Goal: Transaction & Acquisition: Purchase product/service

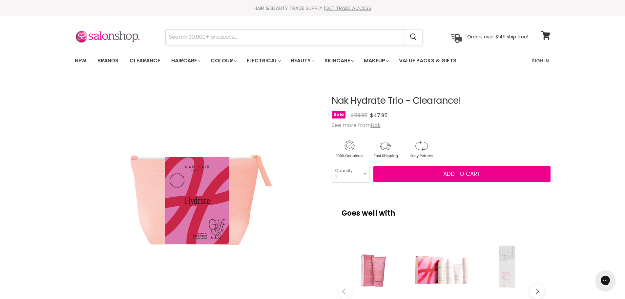
click at [215, 34] on input "Search" at bounding box center [285, 37] width 239 height 15
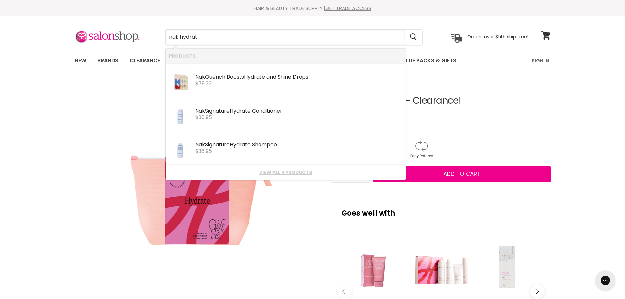
type input "nak hydrate"
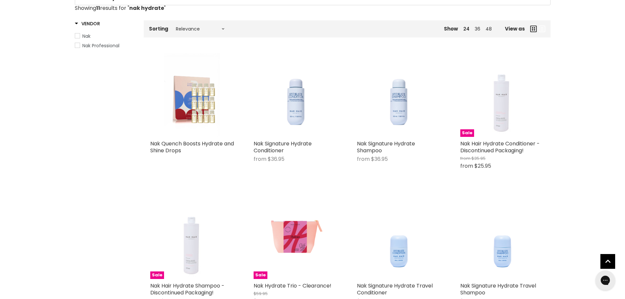
scroll to position [98, 0]
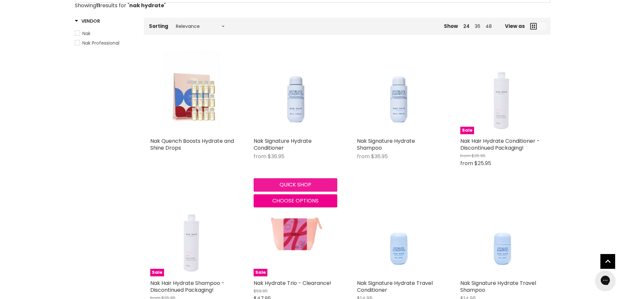
click at [286, 185] on button "Quick shop" at bounding box center [296, 184] width 84 height 13
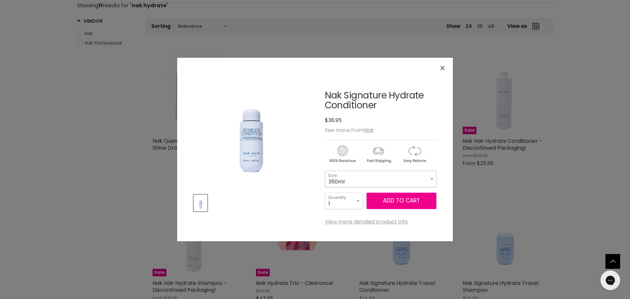
click at [427, 179] on select "350ml 1 Litre" at bounding box center [381, 179] width 112 height 16
click at [325, 171] on select "350ml 1 Litre" at bounding box center [381, 179] width 112 height 16
select select "1 Litre"
click at [444, 67] on icon "Close" at bounding box center [443, 68] width 4 height 4
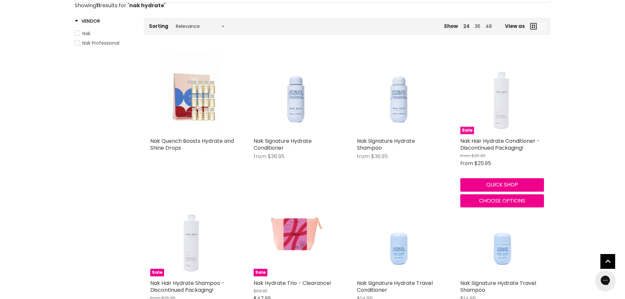
click at [504, 123] on img "Main content" at bounding box center [502, 93] width 56 height 84
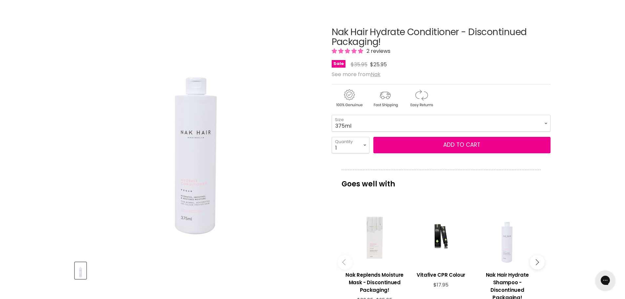
scroll to position [66, 0]
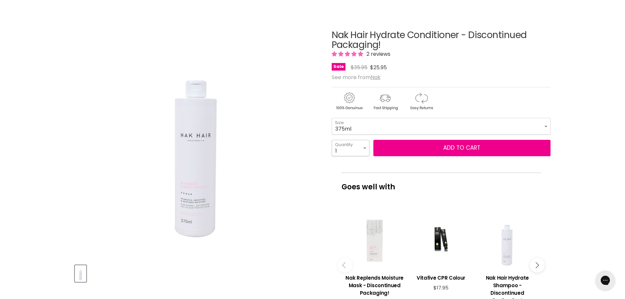
click at [361, 146] on select "1 2 3 4 5 6 7 8 9 10+" at bounding box center [351, 148] width 38 height 16
select select "4"
click at [332, 140] on select "1 2 3 4 5 6 7 8 9 10+" at bounding box center [351, 148] width 38 height 16
type input "4"
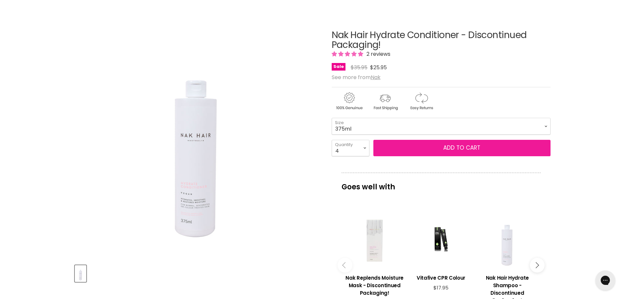
click at [419, 144] on button "Add to cart" at bounding box center [462, 148] width 177 height 16
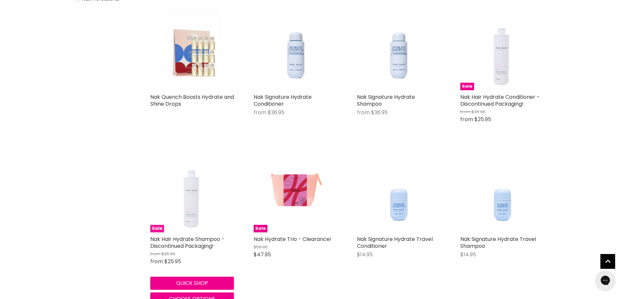
click at [184, 226] on img "Main content" at bounding box center [192, 191] width 56 height 84
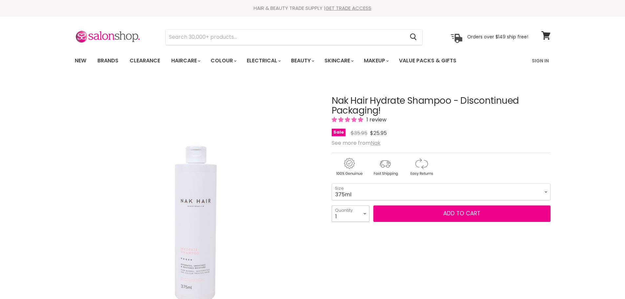
click at [364, 212] on select "1 2 3 4 5 6 7 8 9 10+" at bounding box center [351, 214] width 38 height 16
select select "4"
click at [332, 206] on select "1 2 3 4 5 6 7 8 9 10+" at bounding box center [351, 214] width 38 height 16
type input "4"
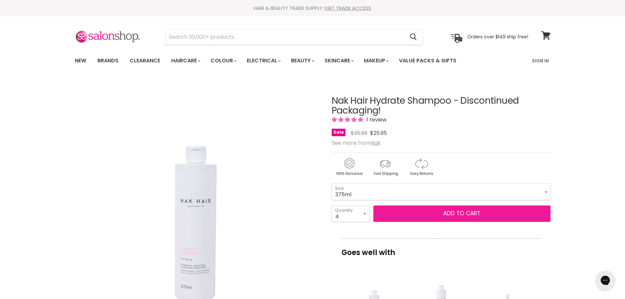
click at [423, 211] on button "Add to cart" at bounding box center [462, 214] width 177 height 16
click at [451, 215] on span "Add to cart" at bounding box center [462, 213] width 37 height 8
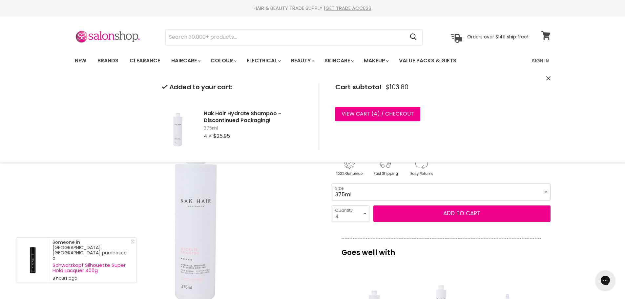
click at [546, 34] on icon at bounding box center [546, 35] width 9 height 9
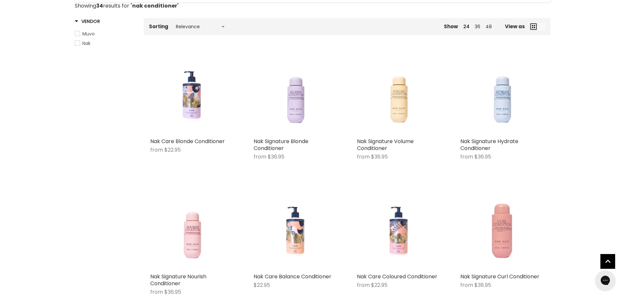
scroll to position [98, 0]
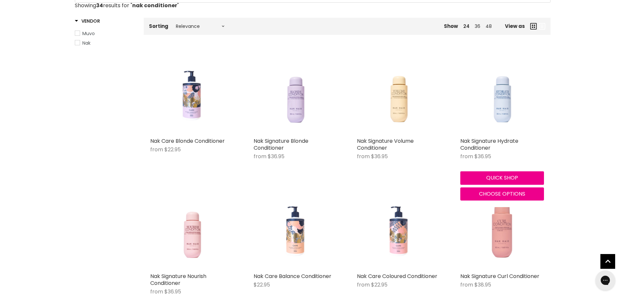
click at [492, 134] on img "Main content" at bounding box center [502, 93] width 67 height 84
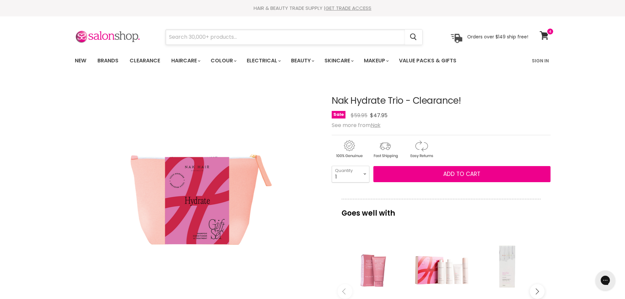
click at [216, 32] on input "Search" at bounding box center [285, 37] width 239 height 15
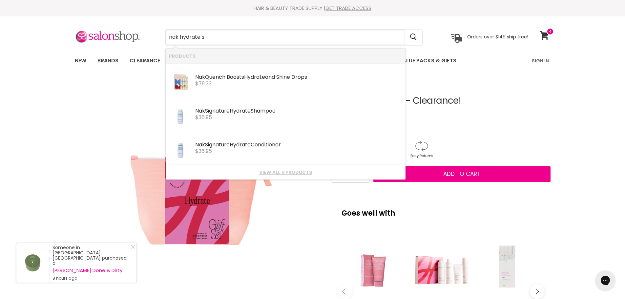
type input "nak hydrate sh"
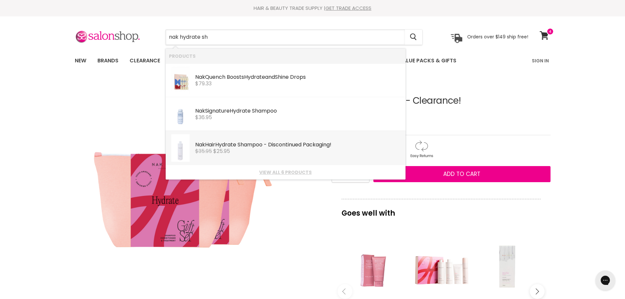
click at [268, 146] on div "Nak Hair Hydrate Sh ampoo - Discontinued Packaging!" at bounding box center [298, 145] width 207 height 7
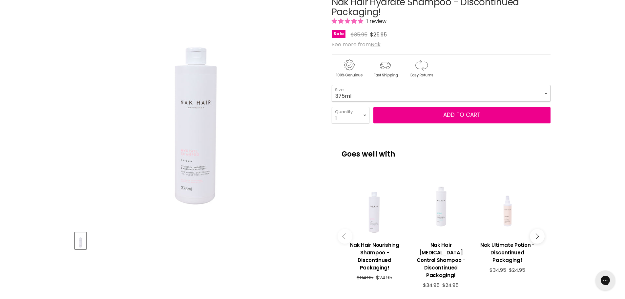
click at [362, 95] on select "375ml 1 Litre" at bounding box center [441, 93] width 219 height 16
click at [332, 85] on select "375ml 1 Litre" at bounding box center [441, 93] width 219 height 16
click at [363, 116] on select "1 2 3 4 5 6 7 8 9 10+" at bounding box center [351, 115] width 38 height 16
click at [366, 91] on select "375ml 1 Litre" at bounding box center [441, 93] width 219 height 16
select select "375ml"
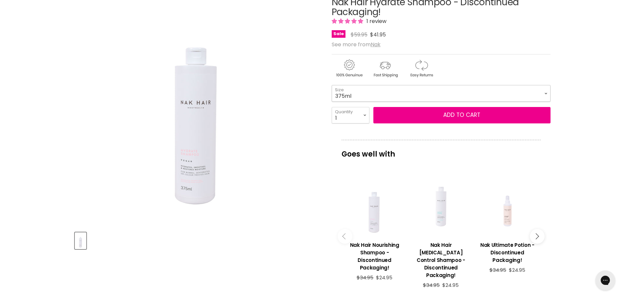
click at [332, 85] on select "375ml 1 Litre" at bounding box center [441, 93] width 219 height 16
click at [356, 114] on select "1 2 3 4 5 6 7 8 9 10+" at bounding box center [351, 115] width 38 height 16
select select "4"
click at [332, 107] on select "1 2 3 4 5 6 7 8 9 10+" at bounding box center [351, 115] width 38 height 16
type input "4"
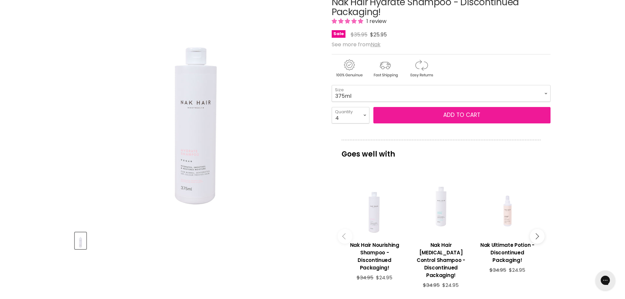
click at [462, 114] on button "Add to cart" at bounding box center [462, 115] width 177 height 16
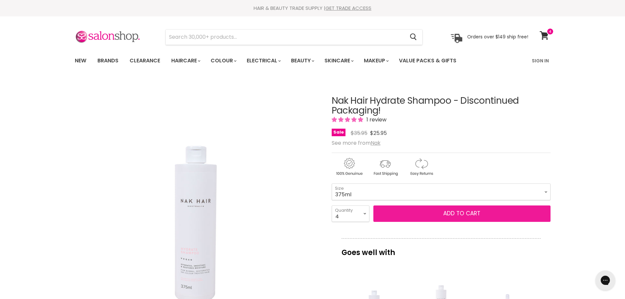
click at [442, 213] on button "Add to cart" at bounding box center [462, 214] width 177 height 16
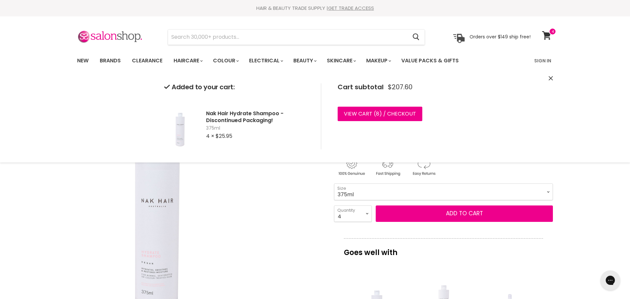
click at [286, 239] on div "Click or scroll to zoom Tap or pinch to zoom" at bounding box center [199, 201] width 245 height 245
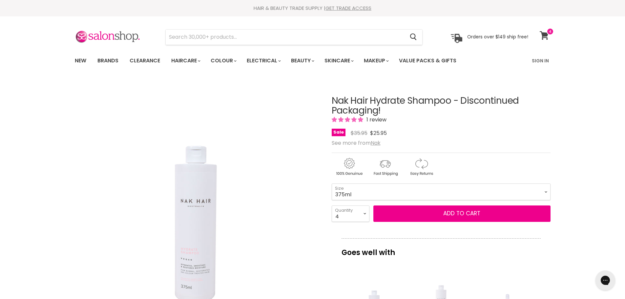
click at [547, 33] on span at bounding box center [550, 31] width 7 height 7
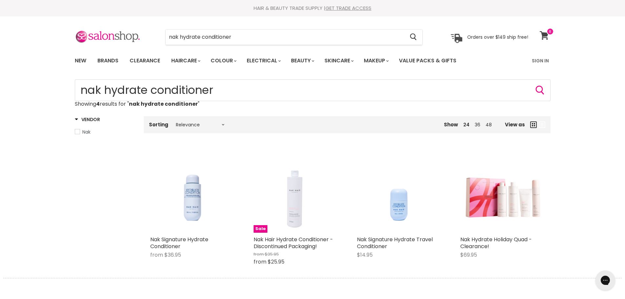
click at [548, 30] on span at bounding box center [550, 31] width 7 height 7
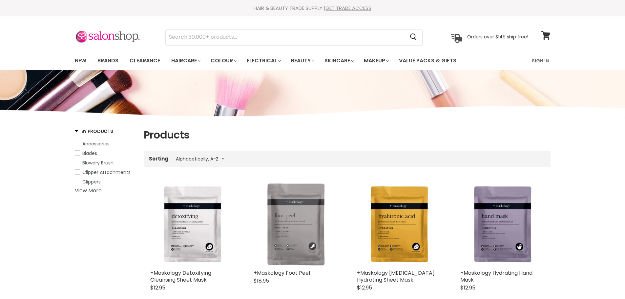
select select "title-ascending"
click at [179, 35] on input "Search" at bounding box center [285, 37] width 239 height 15
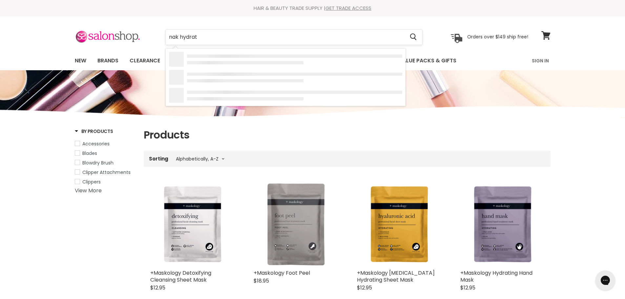
type input "nak hydrate"
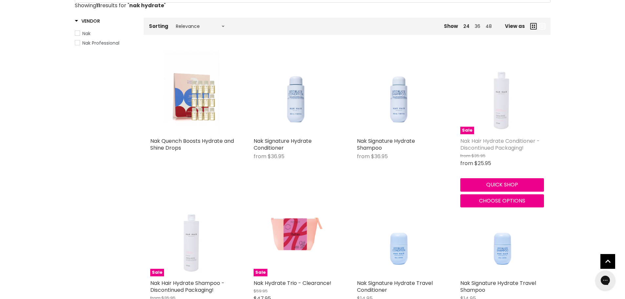
click at [499, 146] on link "Nak Hair Hydrate Conditioner - Discontinued Packaging!" at bounding box center [500, 144] width 79 height 14
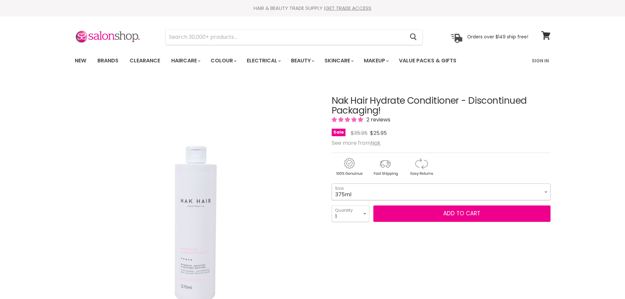
click at [435, 191] on select "375ml 1 Litre" at bounding box center [441, 192] width 219 height 16
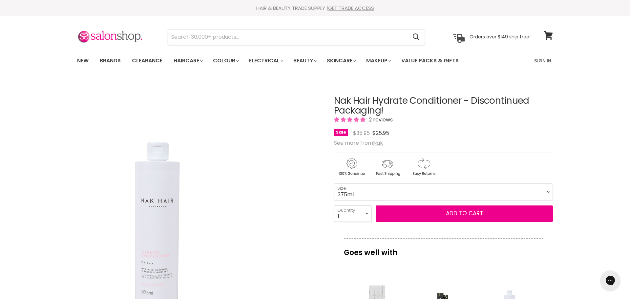
click at [244, 230] on img "Nak Hair Hydrate Conditioner - Discontinued Packaging! image. Click or Scroll t…" at bounding box center [199, 202] width 153 height 230
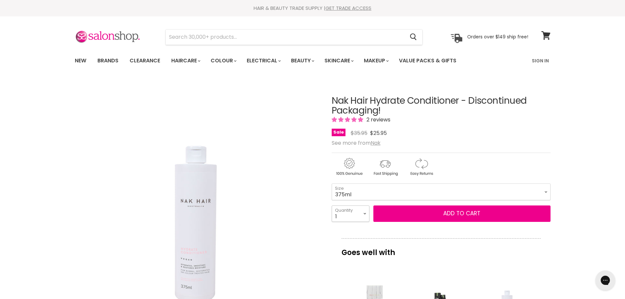
click at [362, 215] on select "1 2 3 4 5 6 7 8 9 10+" at bounding box center [351, 214] width 38 height 16
select select "2"
click at [332, 206] on select "1 2 3 4 5 6 7 8 9 10+" at bounding box center [351, 214] width 38 height 16
type input "2"
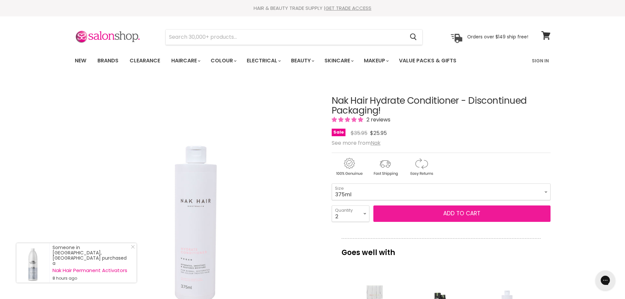
click at [467, 213] on span "Add to cart" at bounding box center [462, 213] width 37 height 8
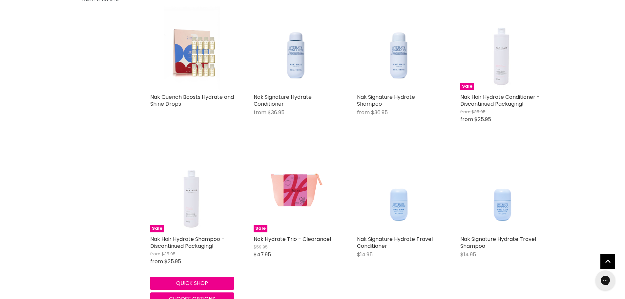
click at [176, 234] on div "Sale Nak Hair Hydrate Shampoo - Discontinued Packaging! from $35.95 from $25.95…" at bounding box center [192, 227] width 97 height 170
click at [194, 214] on img "Main content" at bounding box center [192, 191] width 56 height 84
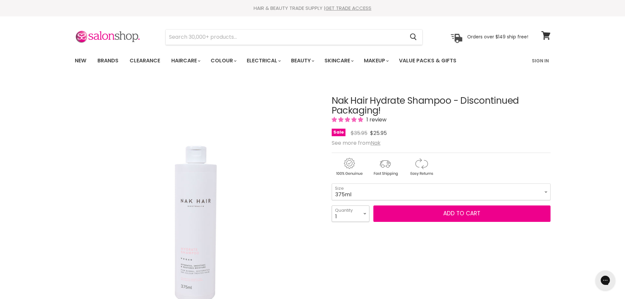
click at [355, 212] on select "1 2 3 4 5 6 7 8 9 10+" at bounding box center [351, 214] width 38 height 16
select select "2"
click at [332, 206] on select "1 2 3 4 5 6 7 8 9 10+" at bounding box center [351, 214] width 38 height 16
type input "2"
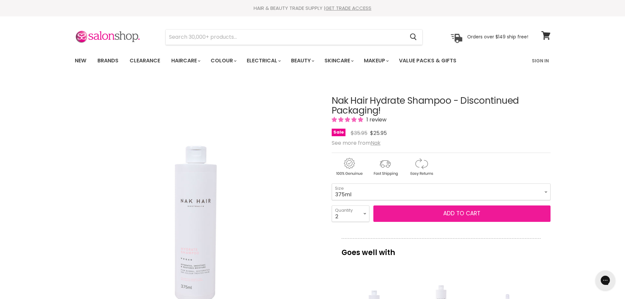
click at [431, 214] on button "Add to cart" at bounding box center [462, 214] width 177 height 16
click at [461, 211] on span "Add to cart" at bounding box center [462, 213] width 37 height 8
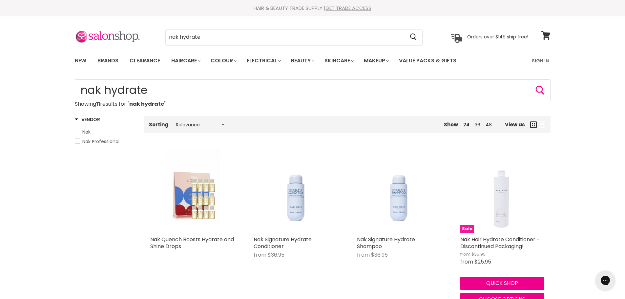
click at [505, 217] on img "Main content" at bounding box center [502, 191] width 56 height 84
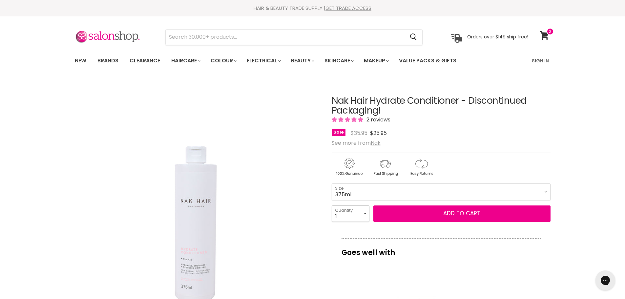
click at [360, 213] on select "1 2 3 4 5 6 7 8 9 10+" at bounding box center [351, 214] width 38 height 16
select select "2"
click at [332, 206] on select "1 2 3 4 5 6 7 8 9 10+" at bounding box center [351, 214] width 38 height 16
type input "2"
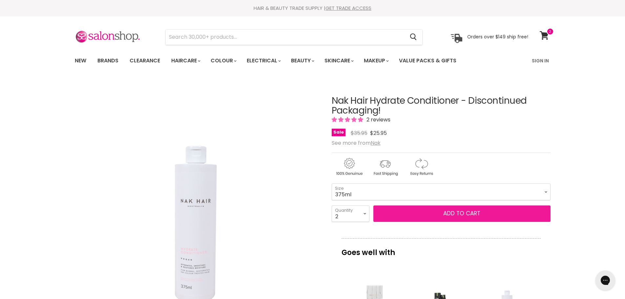
click at [468, 212] on span "Add to cart" at bounding box center [462, 213] width 37 height 8
click at [450, 208] on button "Add to cart" at bounding box center [462, 214] width 177 height 16
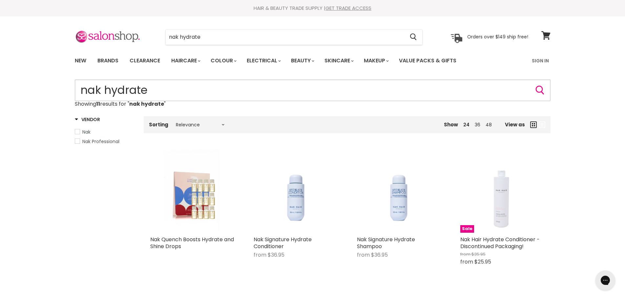
drag, startPoint x: 166, startPoint y: 96, endPoint x: 105, endPoint y: 96, distance: 61.4
click at [105, 96] on input "nak hydrate" at bounding box center [313, 90] width 476 height 22
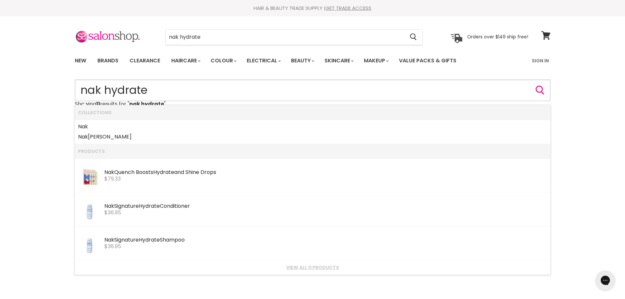
type input "nak"
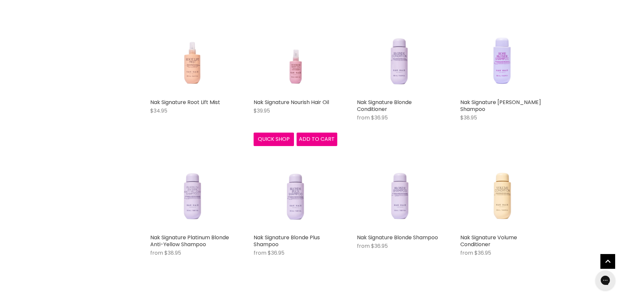
scroll to position [558, 0]
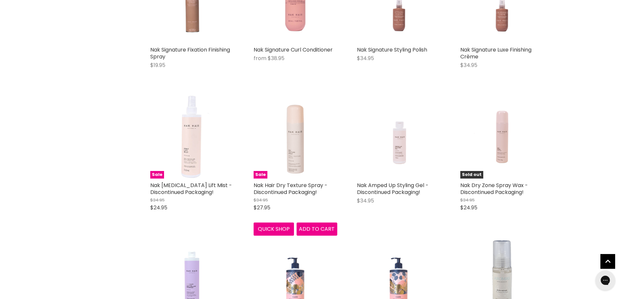
scroll to position [1412, 0]
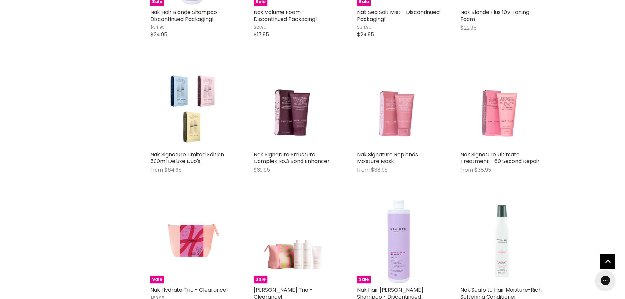
scroll to position [2232, 0]
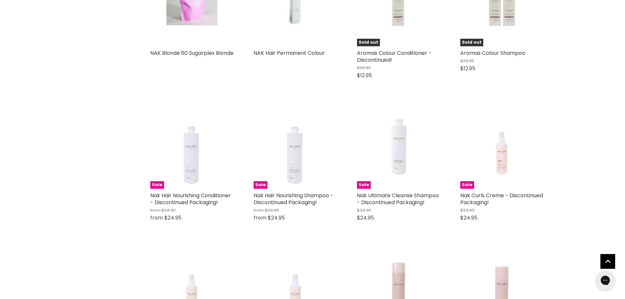
scroll to position [2758, 0]
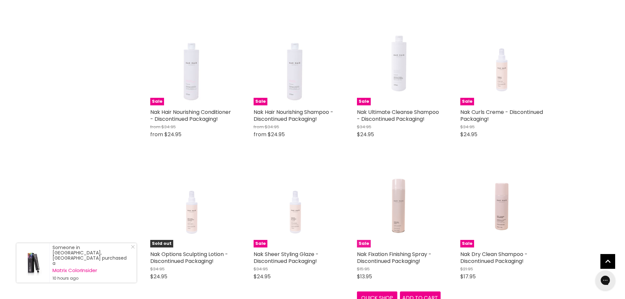
click at [400, 229] on img "Main content" at bounding box center [399, 206] width 56 height 84
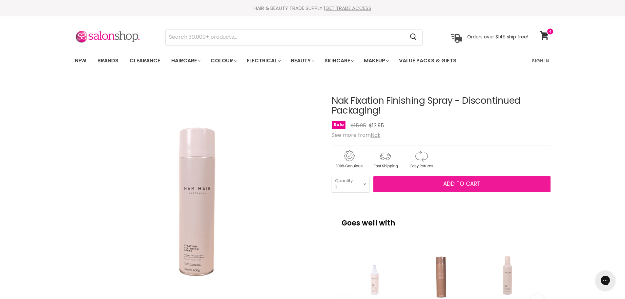
click at [460, 184] on span "Add to cart" at bounding box center [462, 184] width 37 height 8
click at [468, 181] on span "Add to cart" at bounding box center [462, 184] width 37 height 8
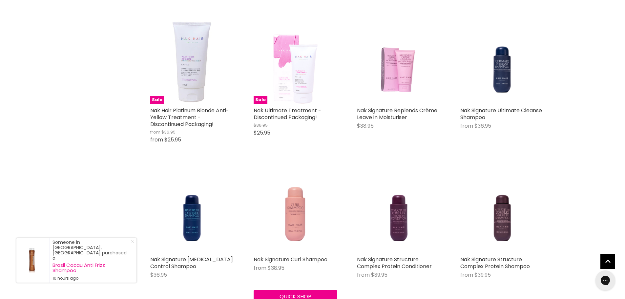
scroll to position [1478, 0]
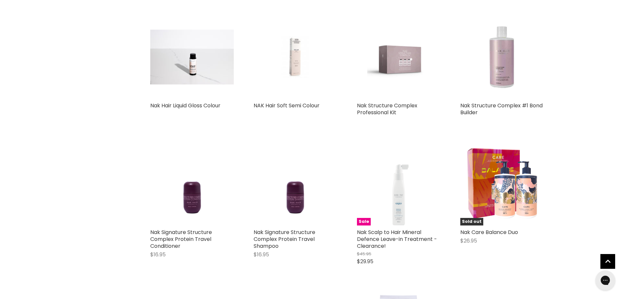
scroll to position [2298, 0]
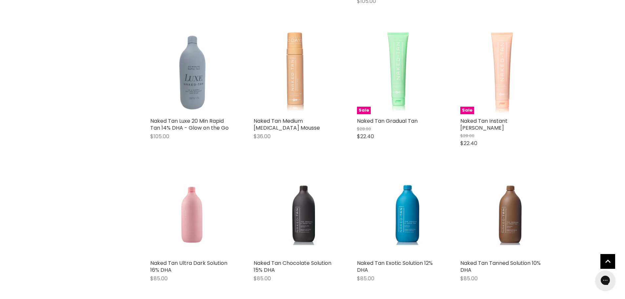
scroll to position [2692, 0]
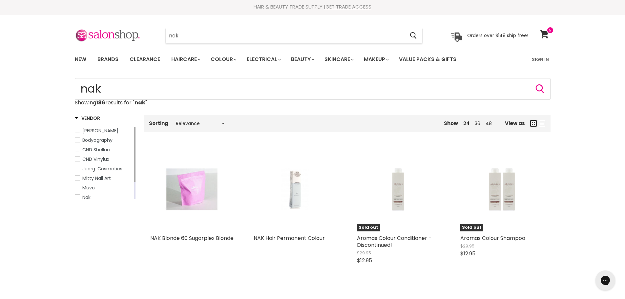
scroll to position [0, 0]
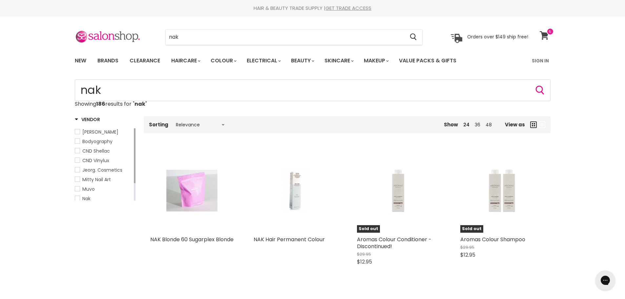
click at [550, 31] on span at bounding box center [550, 31] width 7 height 7
